Goal: Navigation & Orientation: Understand site structure

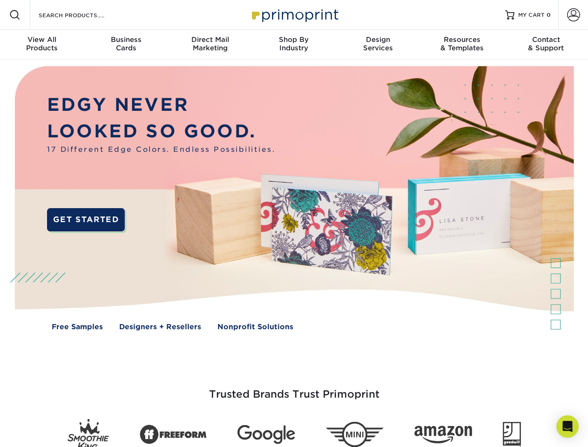
click at [294, 224] on img at bounding box center [294, 205] width 582 height 291
click at [15, 15] on span at bounding box center [14, 14] width 11 height 11
click at [574, 15] on span at bounding box center [573, 14] width 13 height 13
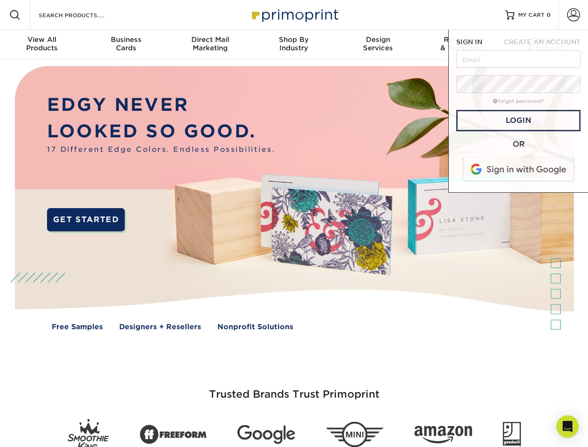
click at [42, 45] on div "View All Products" at bounding box center [42, 43] width 84 height 17
click at [126, 45] on div "Business Cards" at bounding box center [126, 43] width 84 height 17
click at [210, 45] on div "Direct Mail Marketing" at bounding box center [210, 43] width 84 height 17
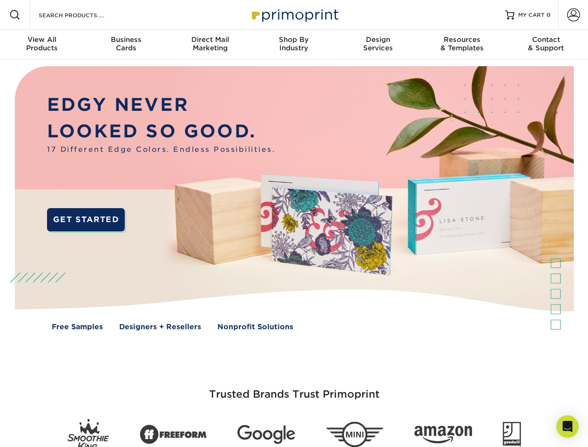
click at [294, 45] on div "Shop By Industry" at bounding box center [294, 43] width 84 height 17
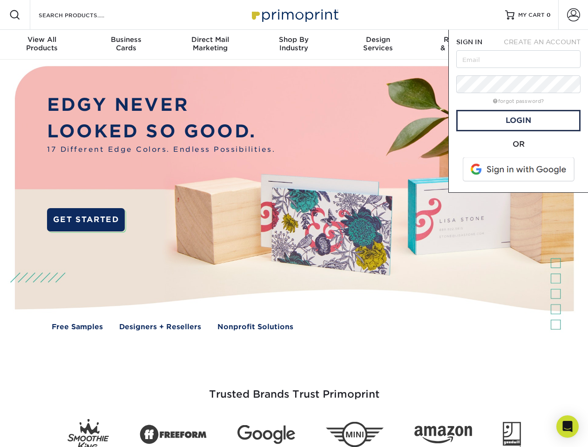
click at [378, 45] on div "Design Services" at bounding box center [378, 43] width 84 height 17
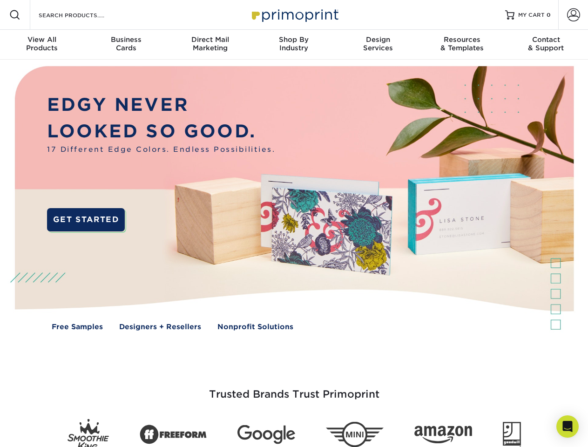
click at [462, 45] on span "SIGN IN" at bounding box center [470, 41] width 26 height 7
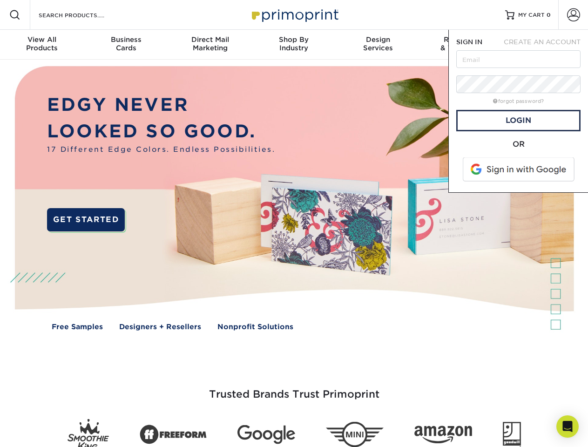
click at [546, 45] on div "Contact & Support" at bounding box center [547, 43] width 84 height 17
